Goal: Information Seeking & Learning: Find specific fact

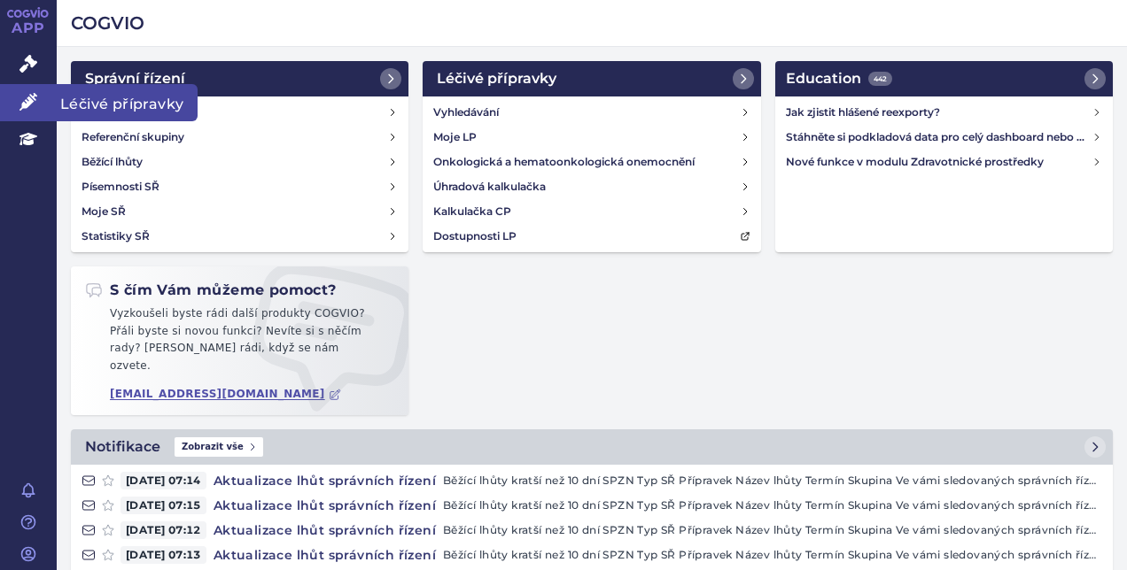
click at [27, 99] on icon at bounding box center [28, 102] width 18 height 18
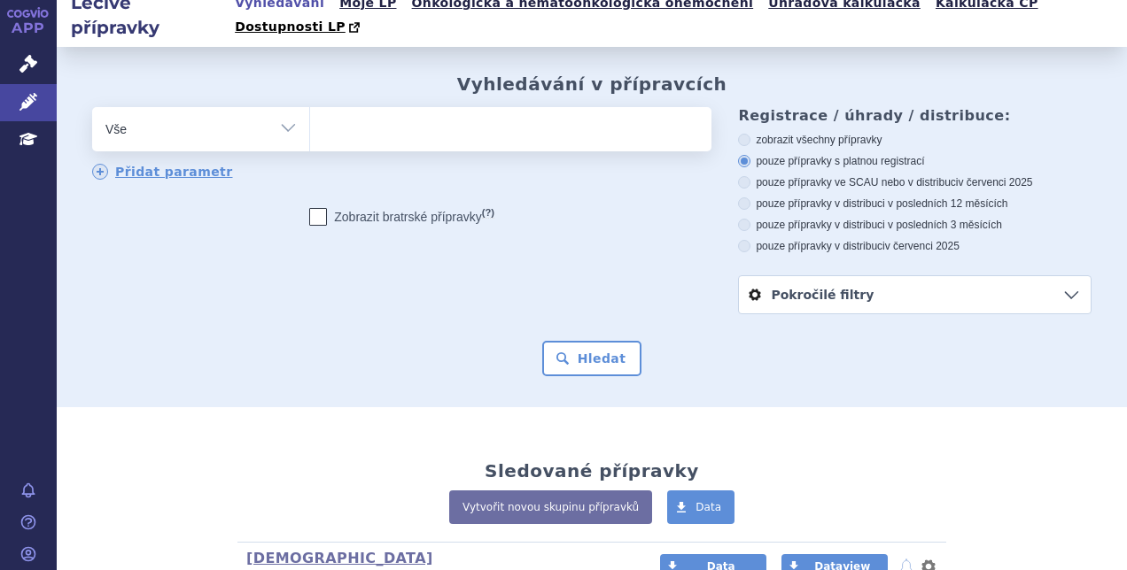
scroll to position [15, 0]
click at [391, 108] on ul at bounding box center [508, 126] width 397 height 37
click at [310, 107] on select at bounding box center [309, 129] width 1 height 44
type input "se"
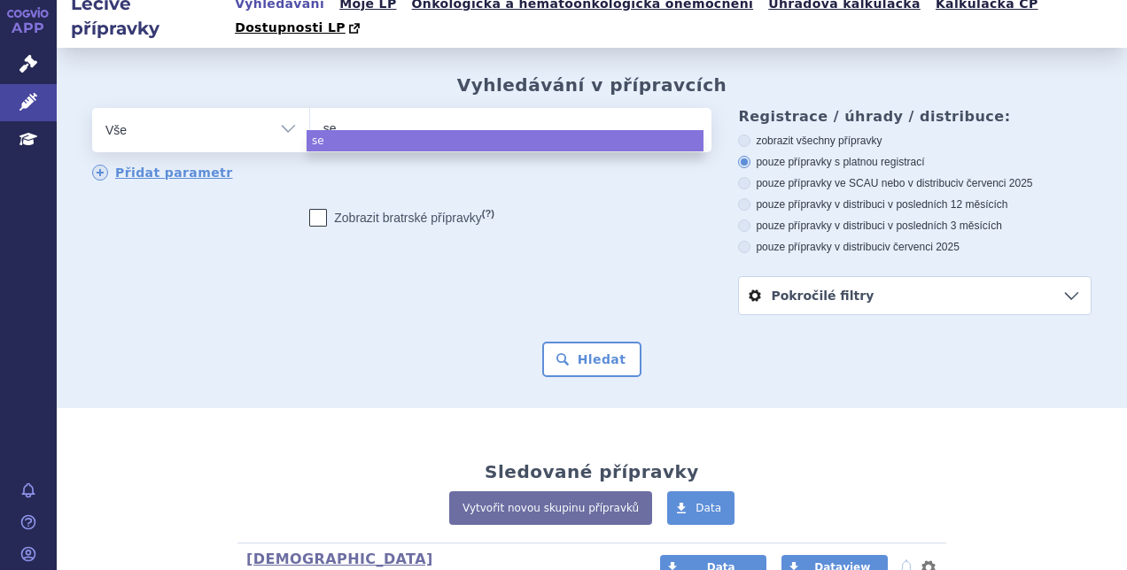
type input "ser"
type input "seret"
type input "sereti"
type input "[MEDICAL_DATA]"
select select "[MEDICAL_DATA]"
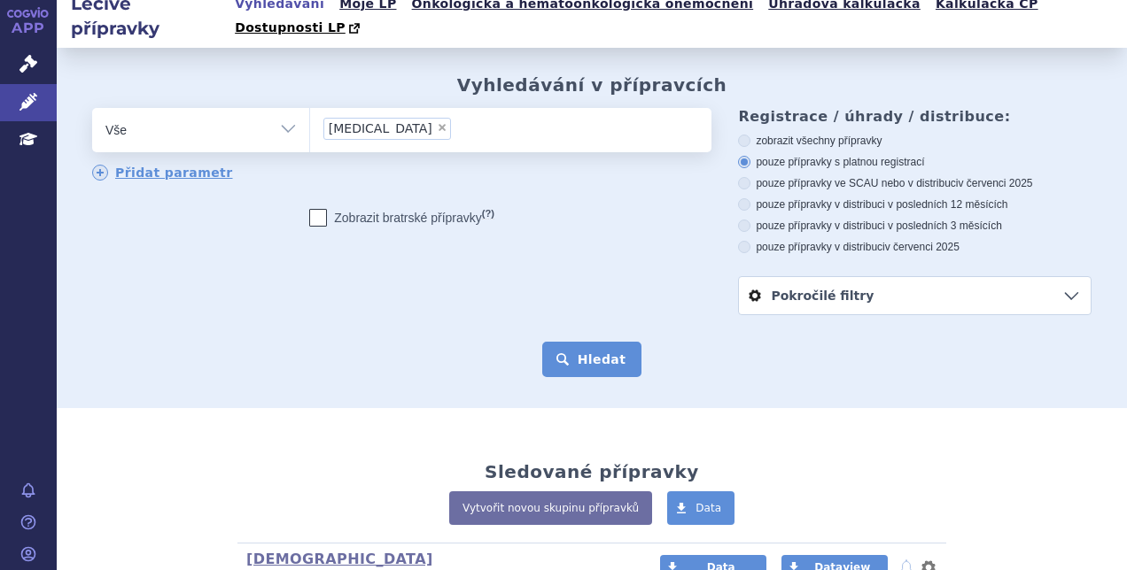
click at [609, 344] on button "Hledat" at bounding box center [592, 359] width 100 height 35
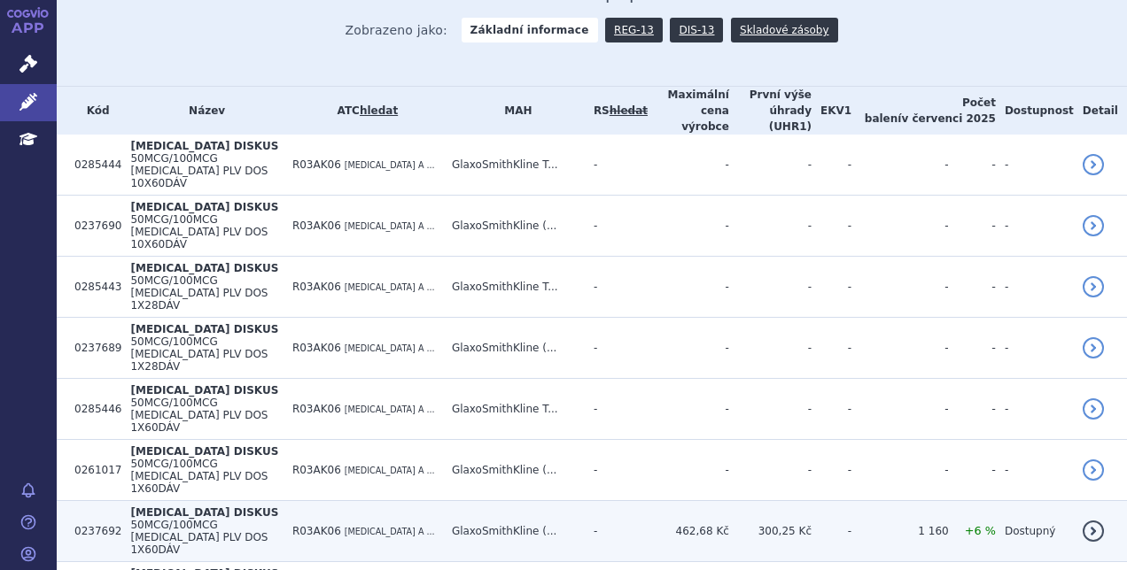
scroll to position [438, 0]
click at [443, 500] on td "R03AK06 SALMETEROL A ..." at bounding box center [362, 530] width 159 height 61
